Goal: Transaction & Acquisition: Purchase product/service

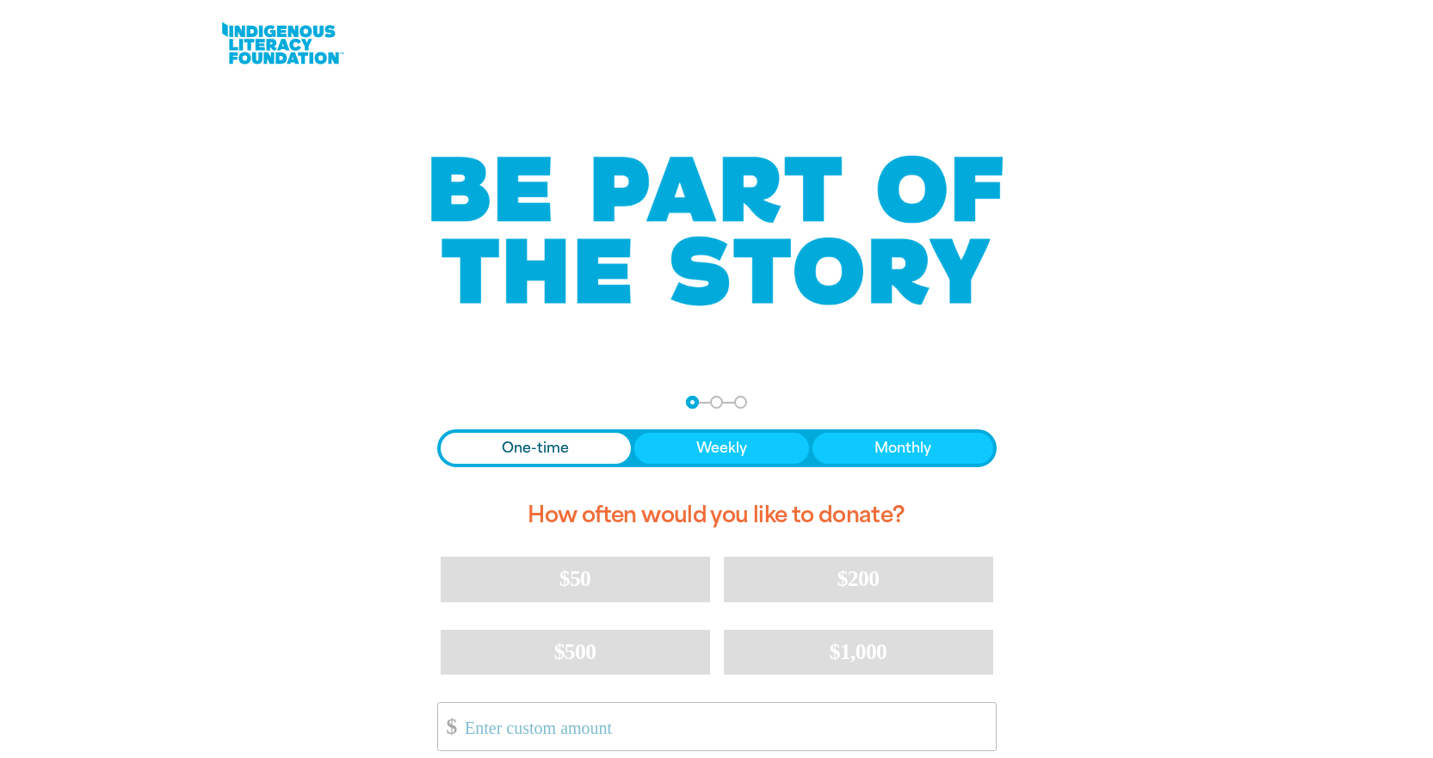
scroll to position [373, 0]
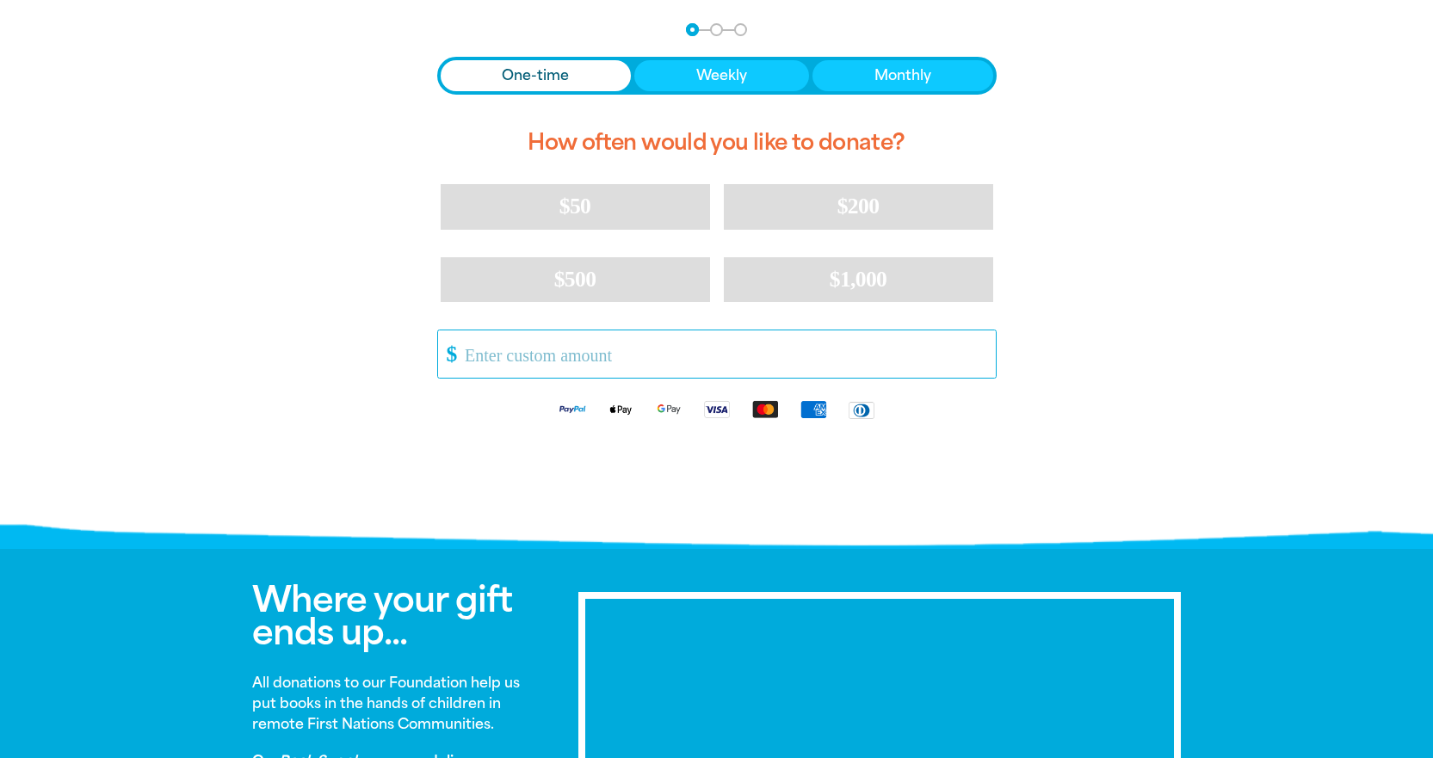
click at [521, 353] on input "Other Amount" at bounding box center [724, 354] width 542 height 47
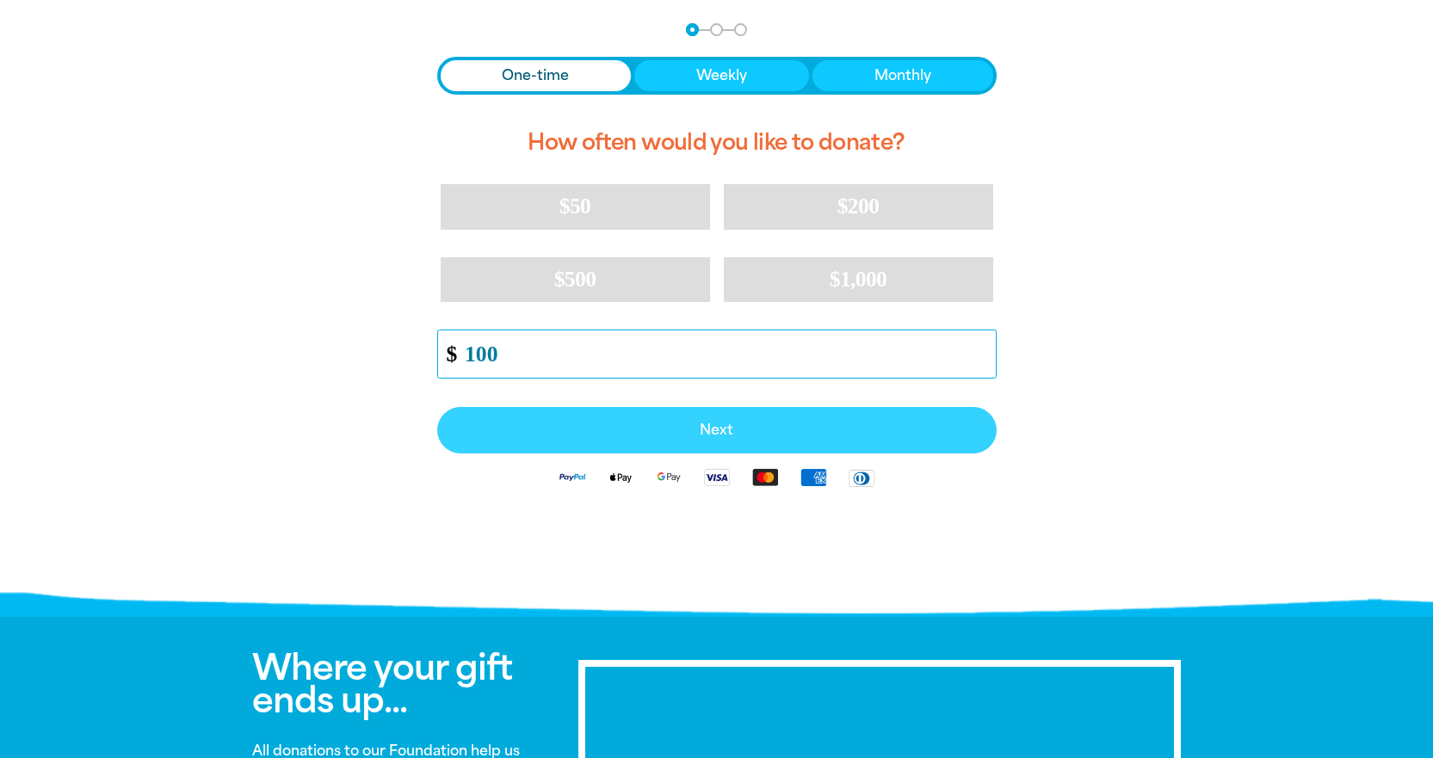
type input "100"
click at [616, 431] on span "Next" at bounding box center [717, 431] width 522 height 14
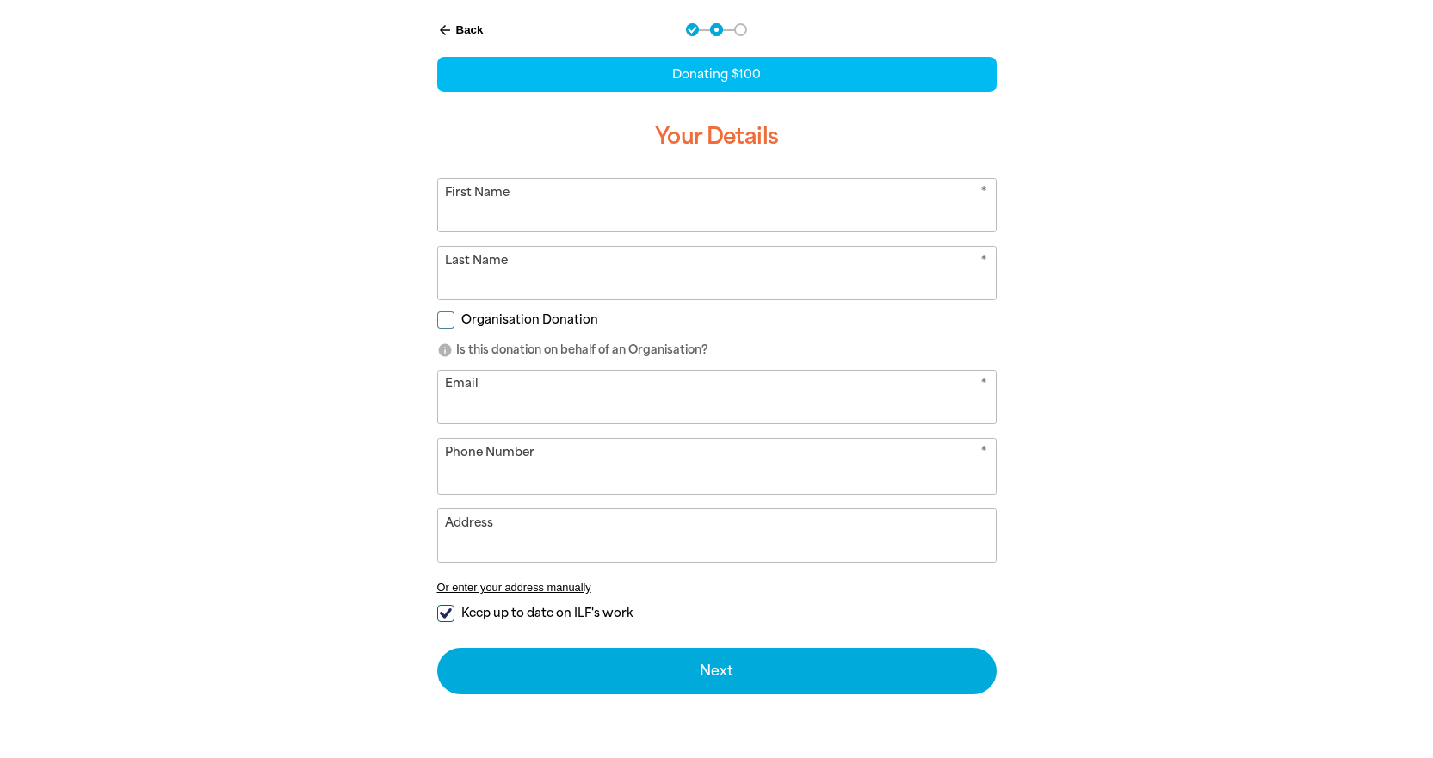
select select "AU"
click at [505, 201] on input "First Name" at bounding box center [717, 205] width 558 height 53
type input "[PERSON_NAME]"
click at [532, 288] on input "Last Name" at bounding box center [717, 273] width 558 height 53
type input "[PERSON_NAME]"
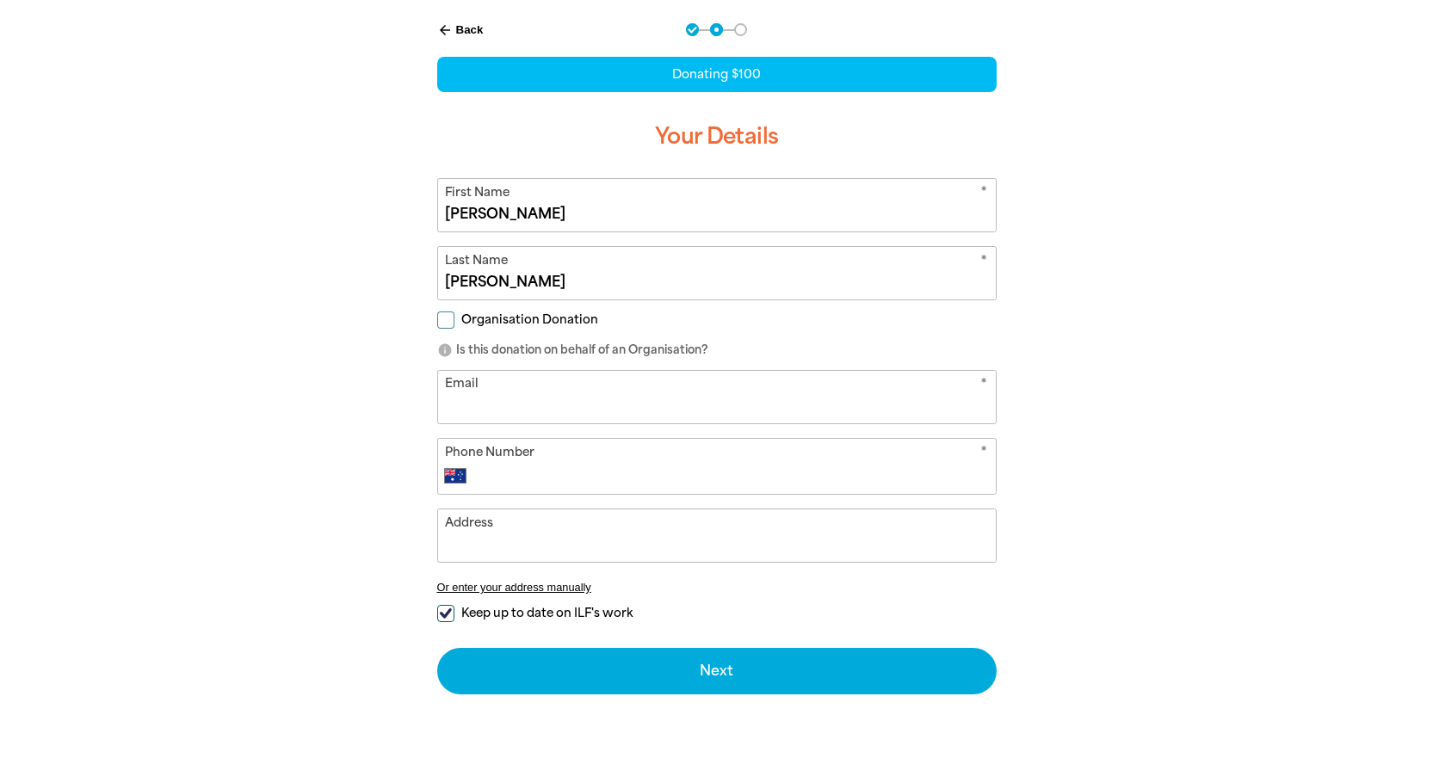
click at [452, 322] on input "Organisation Donation" at bounding box center [445, 320] width 17 height 17
checkbox input "true"
select select "AU"
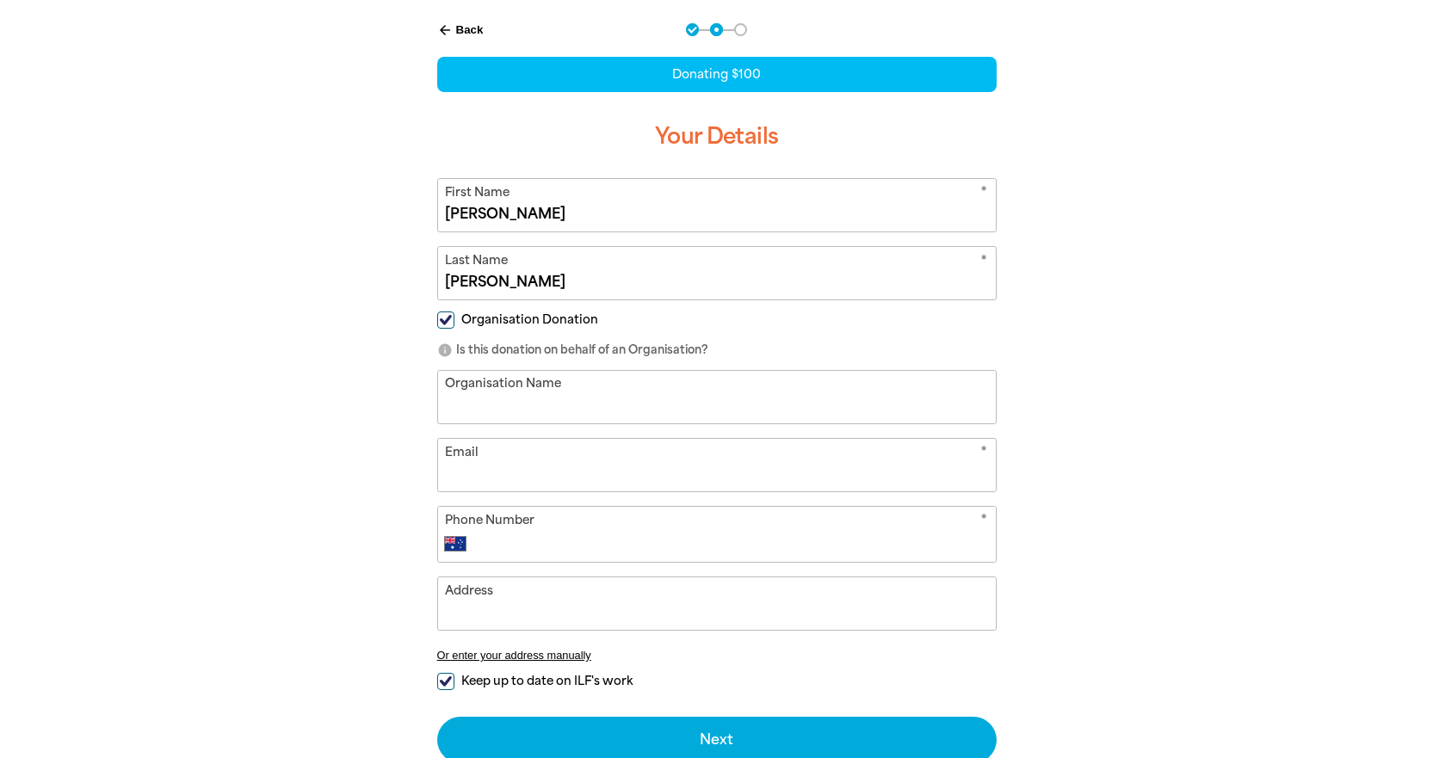
click at [456, 420] on input "Organisation Name" at bounding box center [717, 397] width 558 height 53
type input "DYNO NOBEL"
click at [496, 482] on input "Email" at bounding box center [717, 465] width 558 height 53
type input "[PERSON_NAME][EMAIL_ADDRESS][PERSON_NAME][DOMAIN_NAME]"
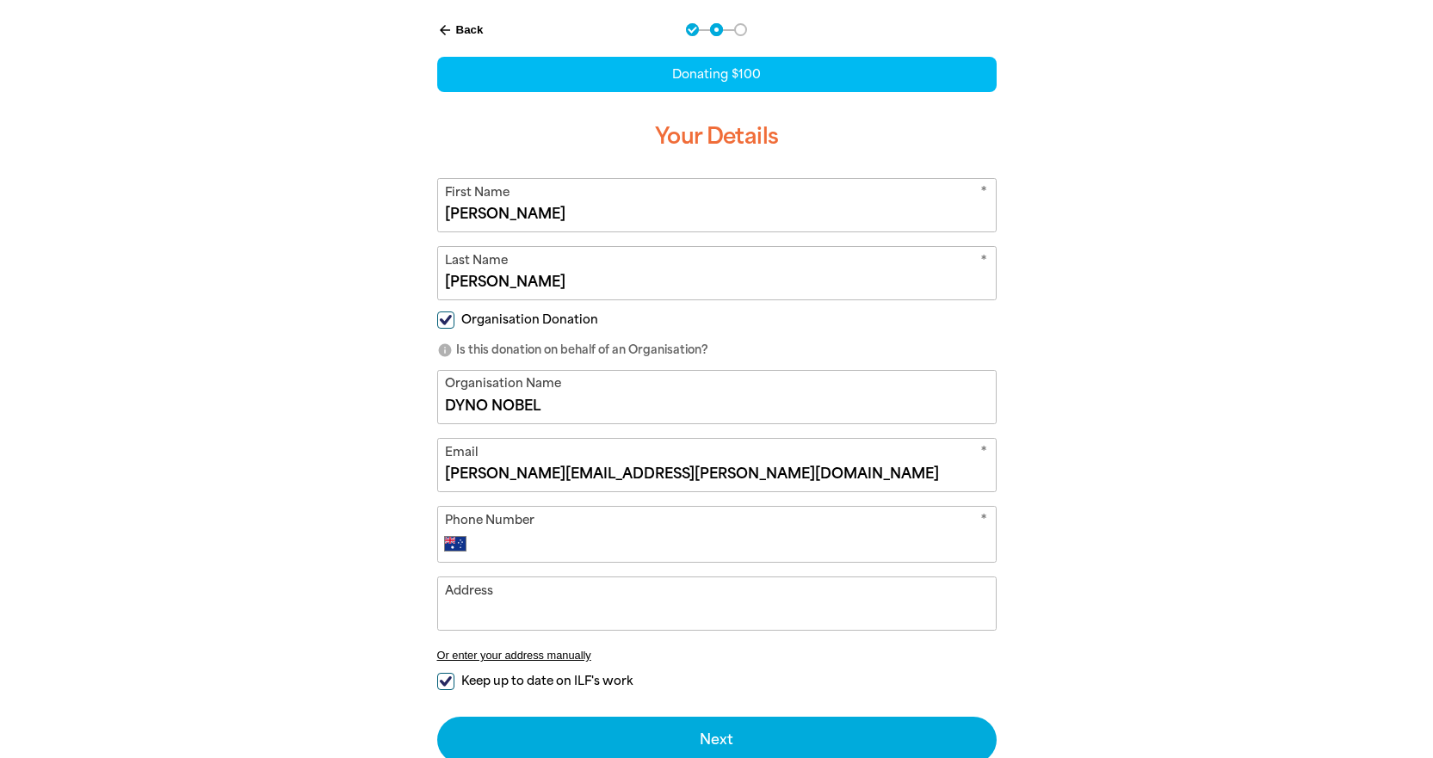
click at [523, 541] on input "Phone Number" at bounding box center [733, 544] width 509 height 21
type input "0479 065 133"
click at [508, 606] on input "Address" at bounding box center [717, 604] width 558 height 53
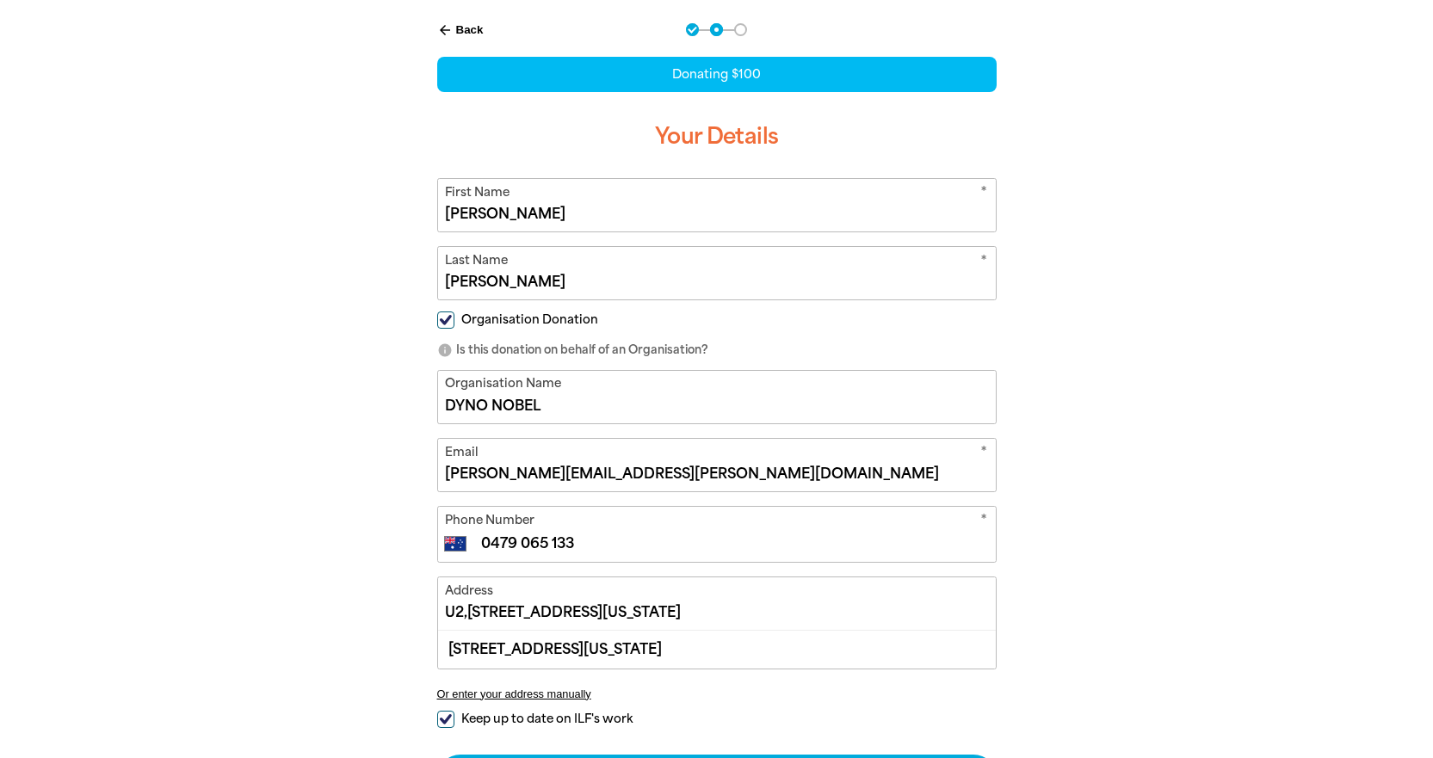
scroll to position [746, 0]
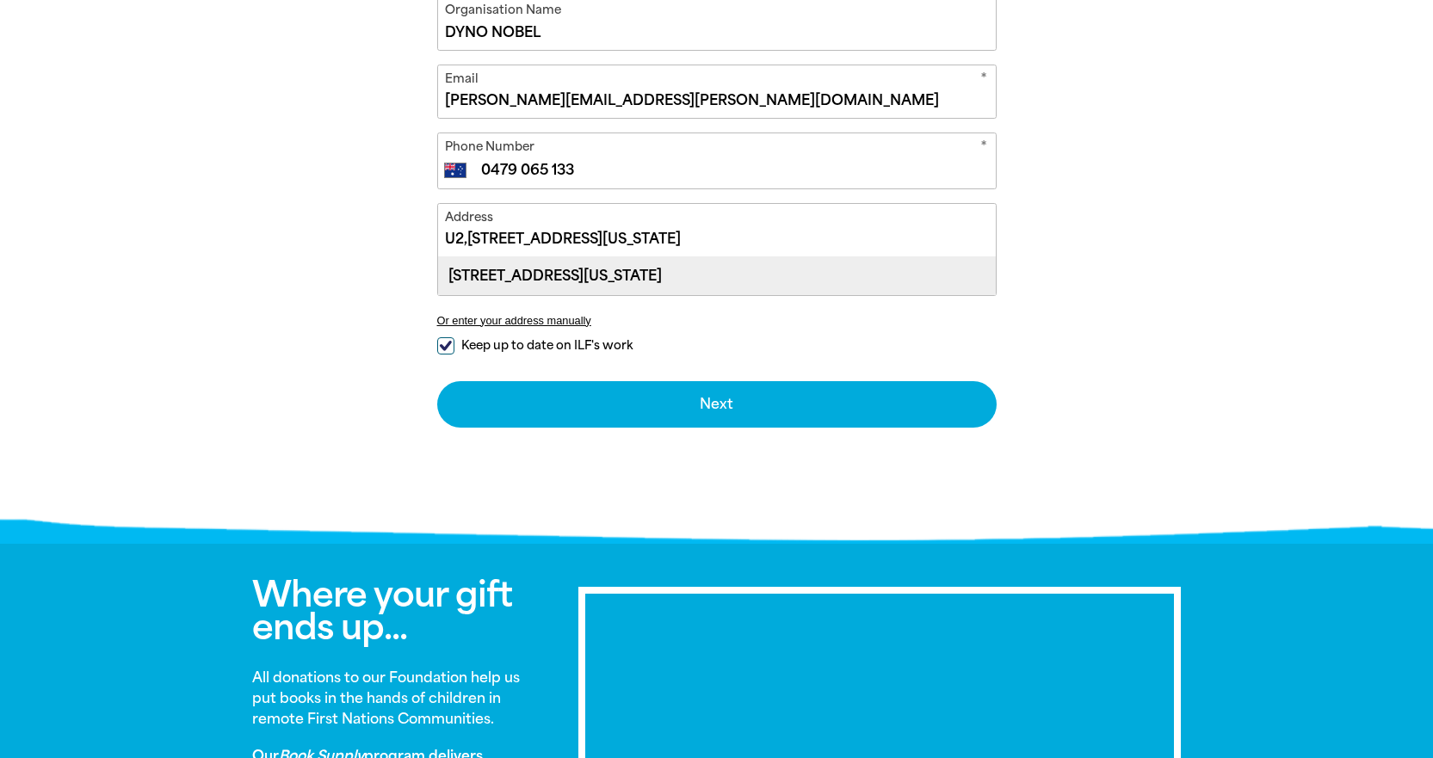
click at [603, 276] on div "[STREET_ADDRESS][US_STATE]" at bounding box center [717, 275] width 558 height 37
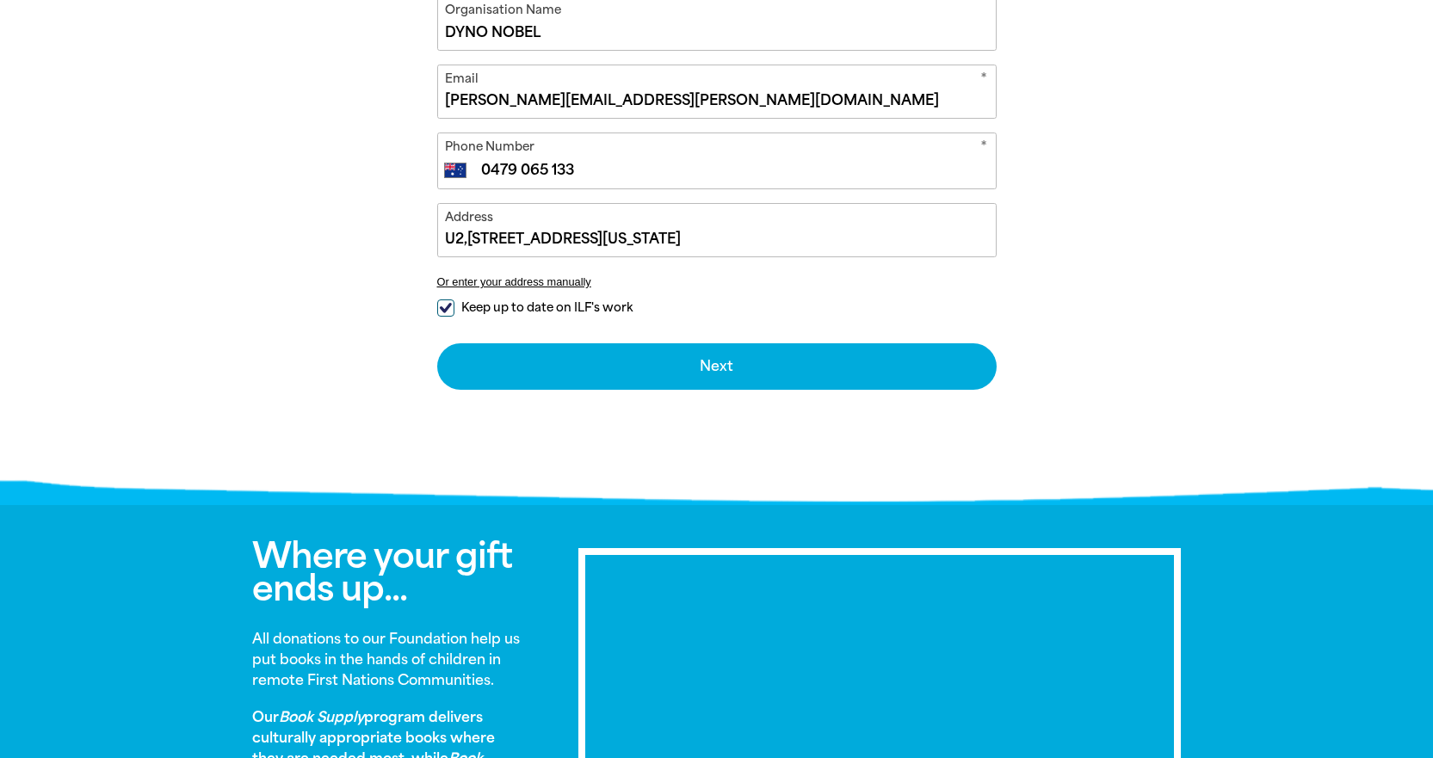
type input "[STREET_ADDRESS][US_STATE]"
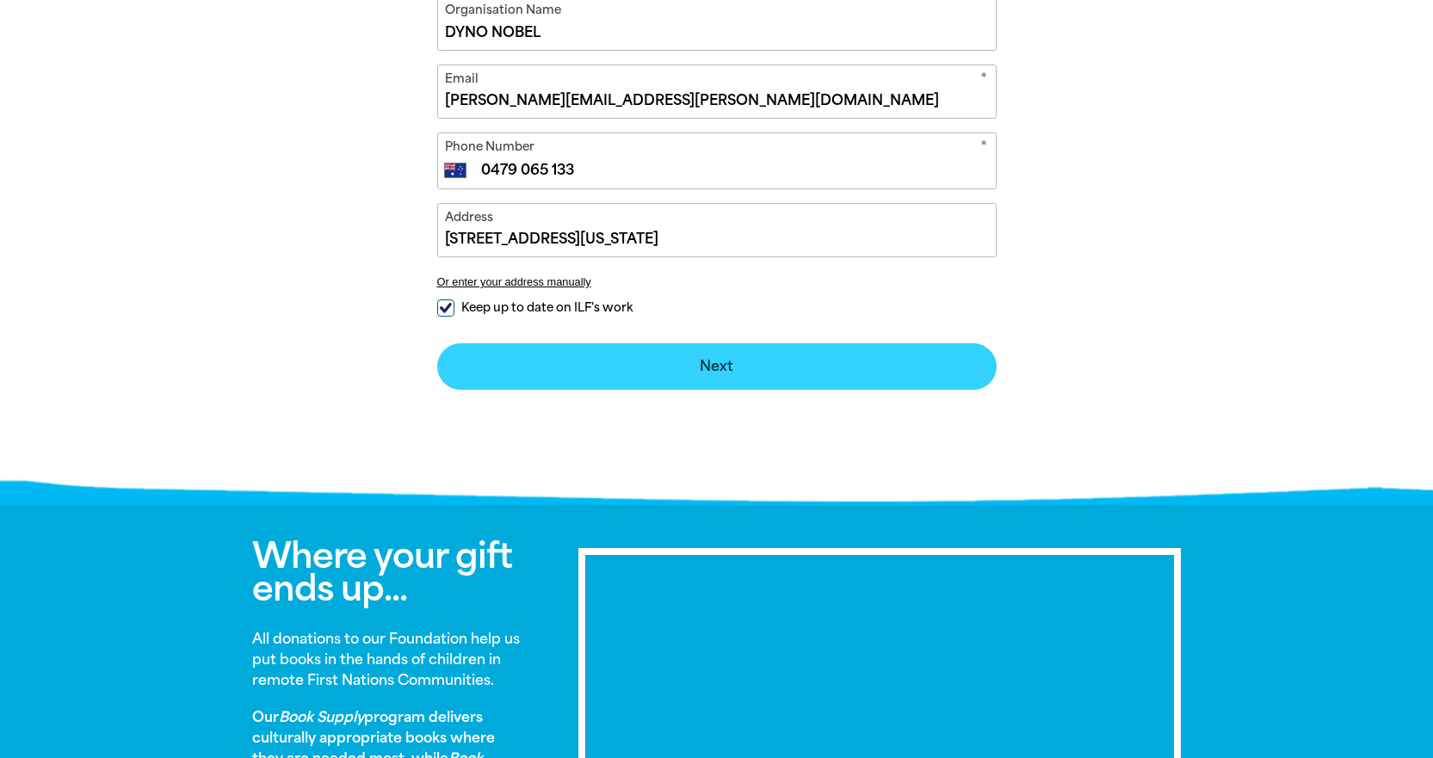
click at [633, 365] on button "Next chevron_right" at bounding box center [717, 366] width 560 height 46
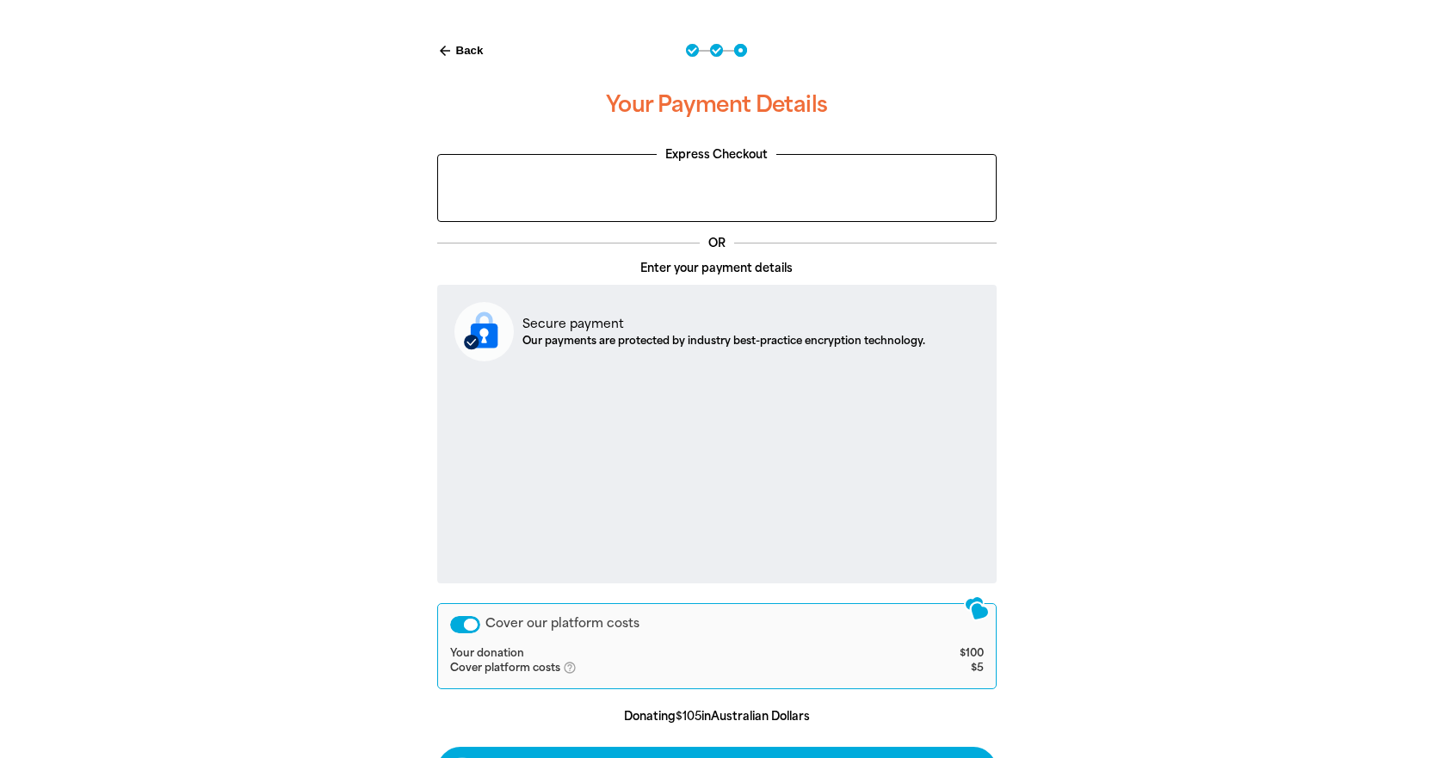
scroll to position [725, 0]
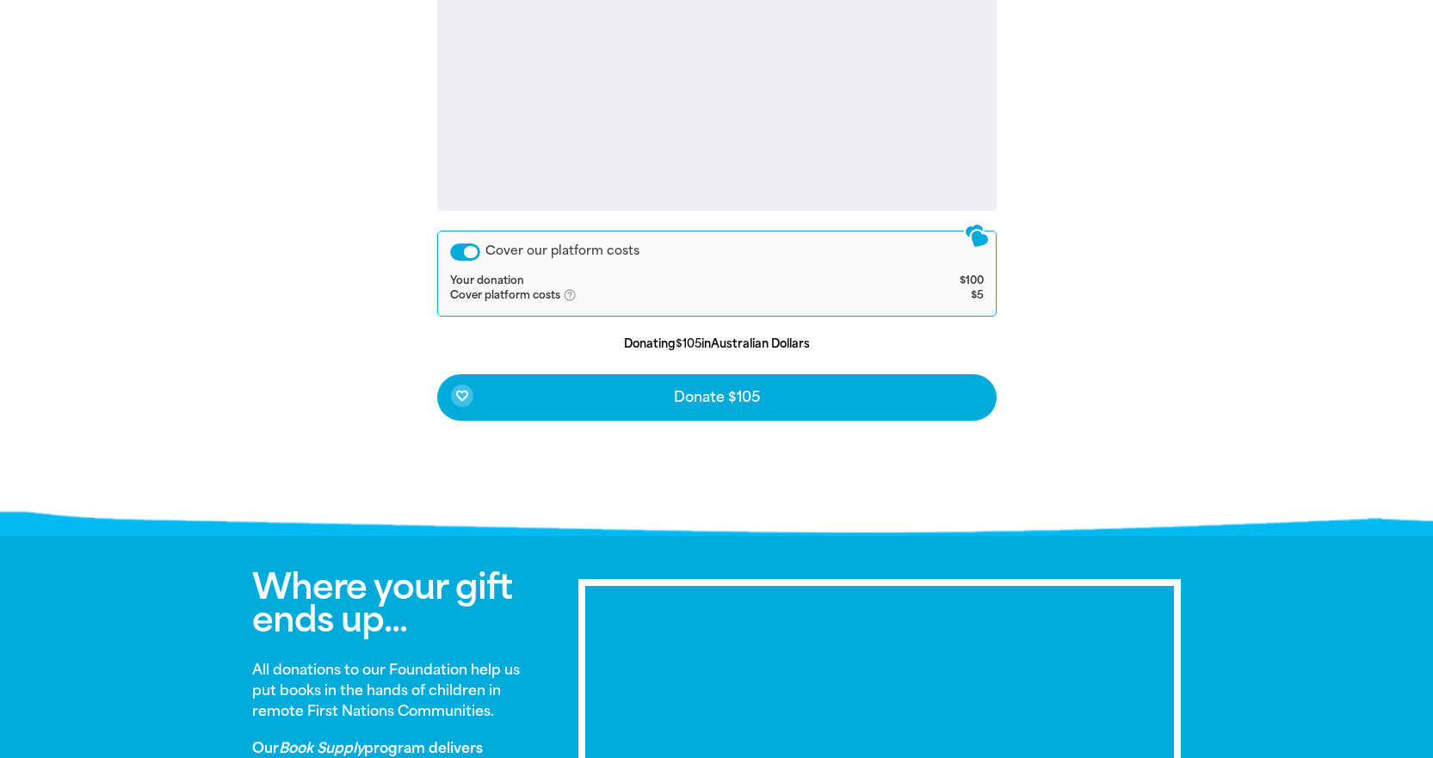
click at [475, 253] on div "Cover our platform costs" at bounding box center [465, 252] width 30 height 17
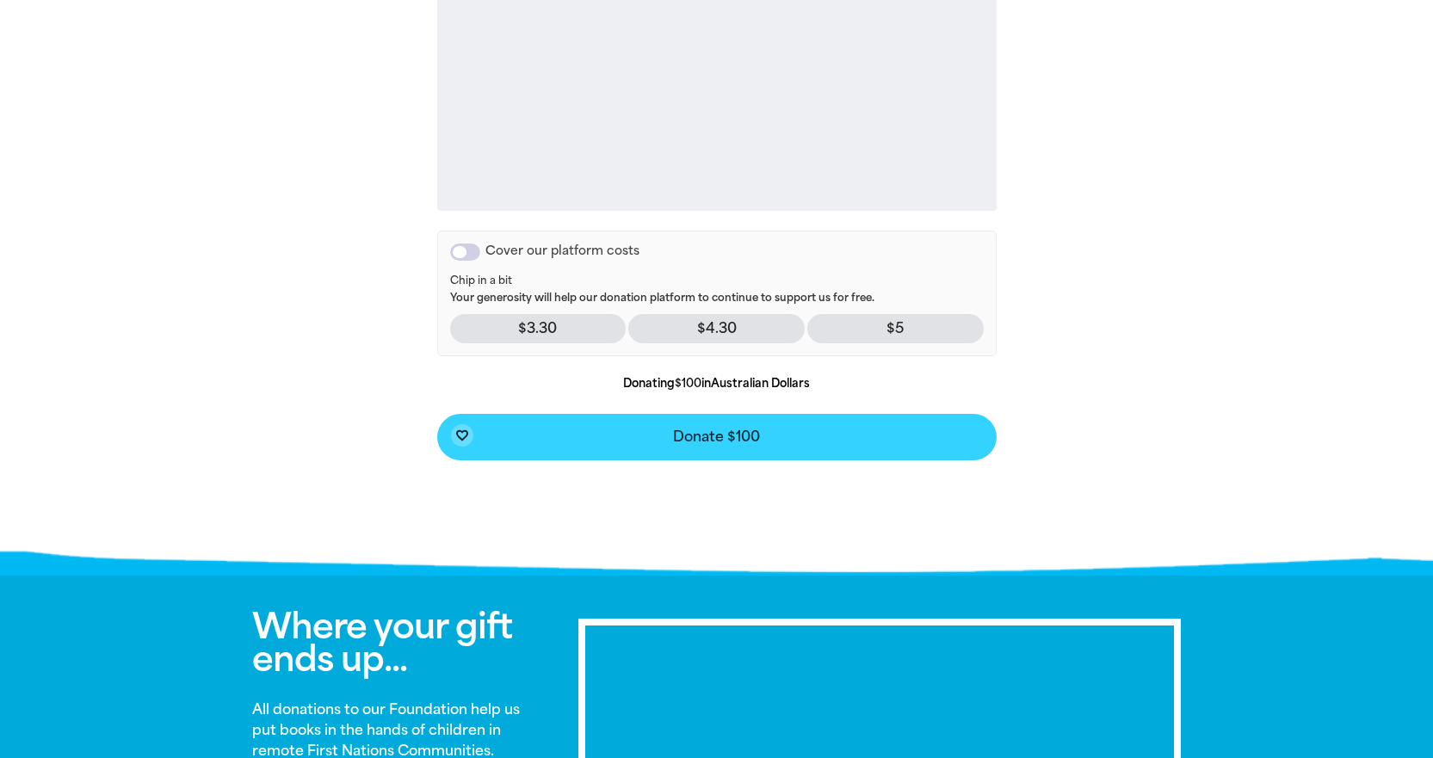
click at [727, 444] on span "Donate $100" at bounding box center [716, 437] width 87 height 14
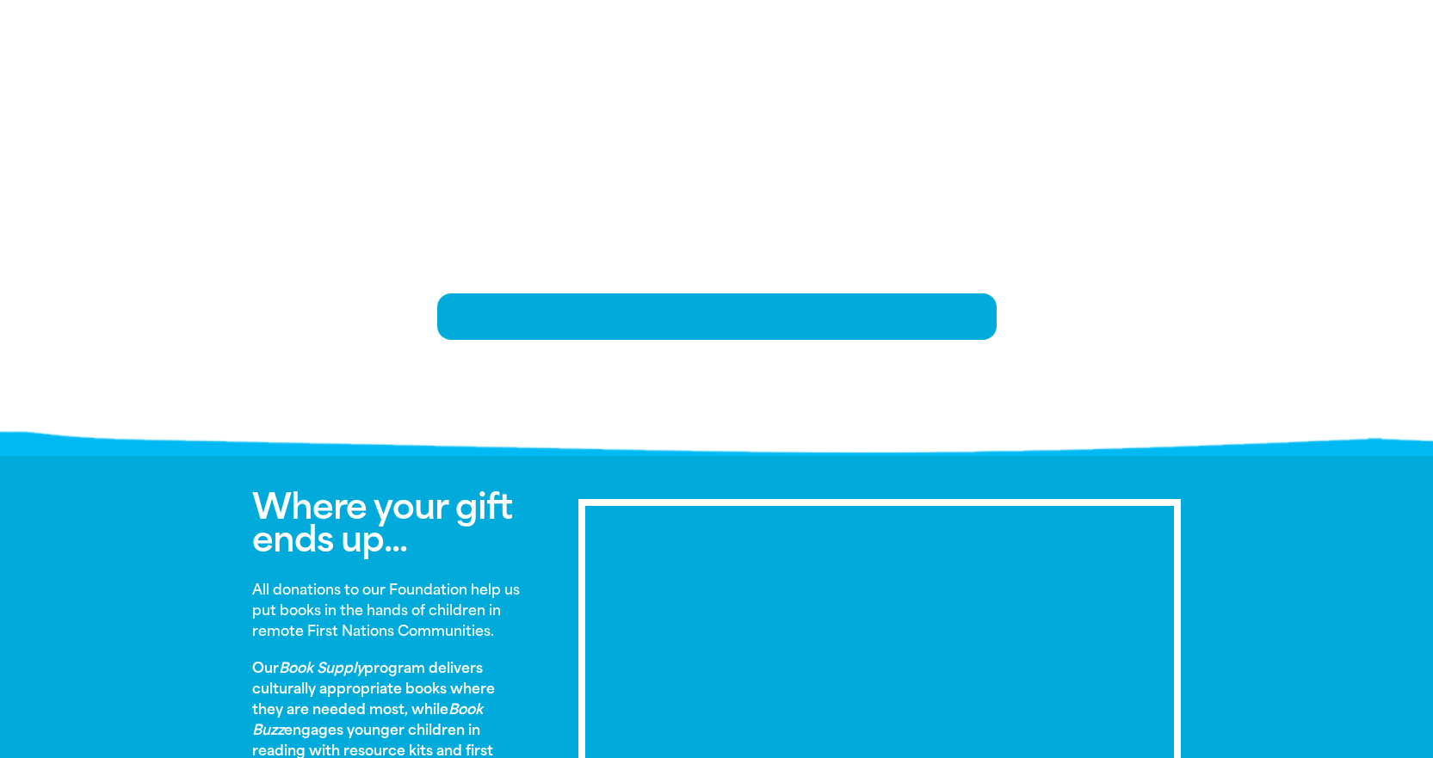
scroll to position [352, 0]
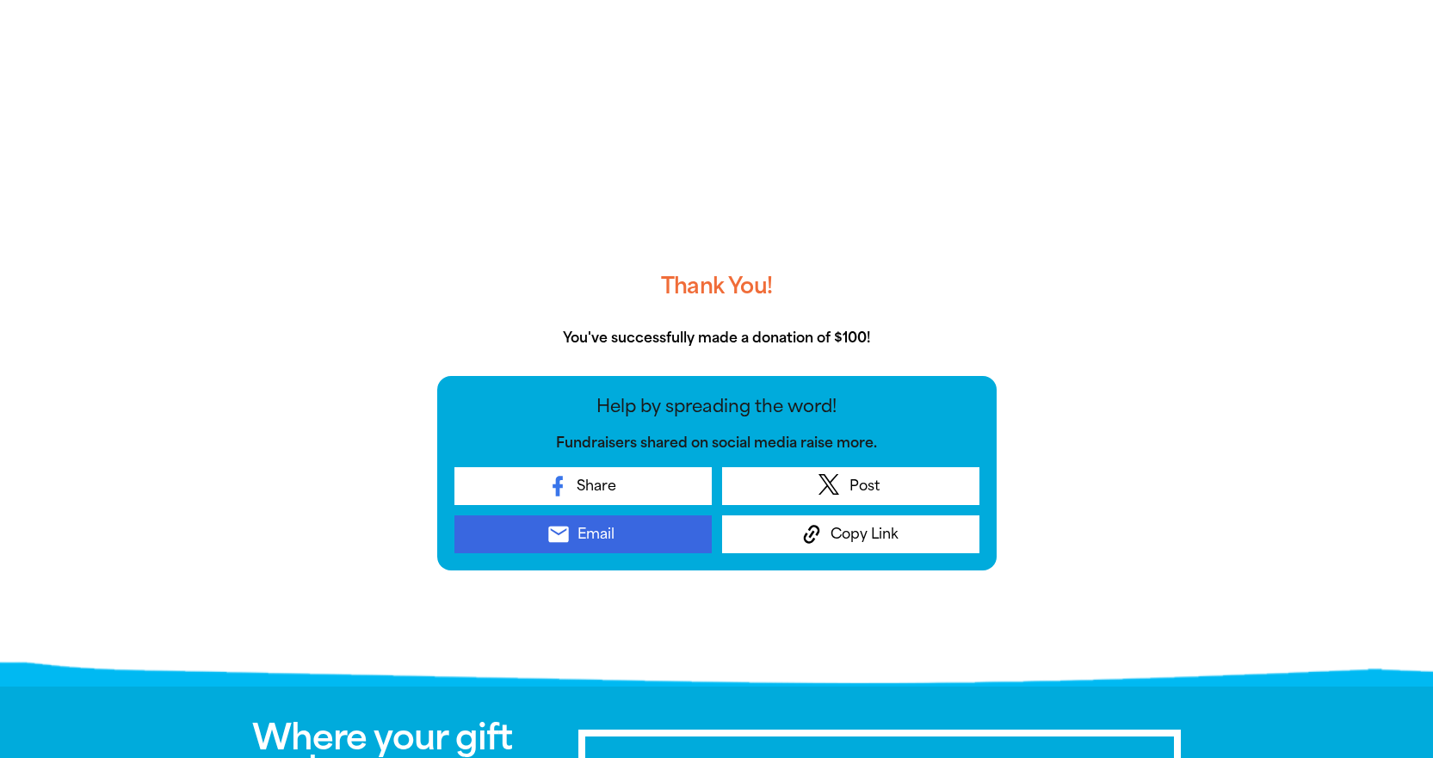
click at [578, 535] on span "Email" at bounding box center [596, 534] width 37 height 21
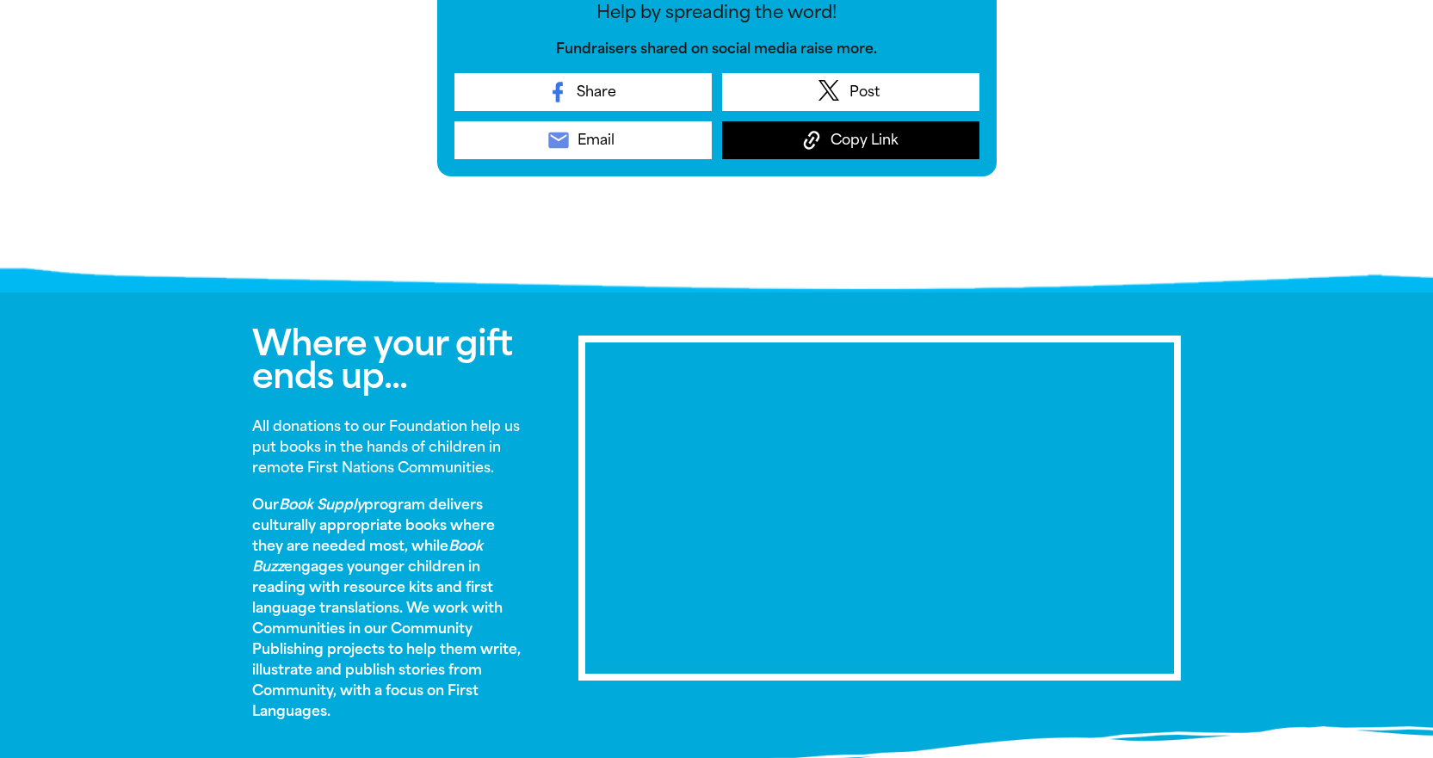
scroll to position [373, 0]
